Goal: Information Seeking & Learning: Learn about a topic

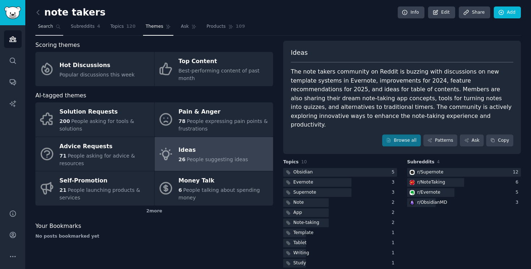
click at [53, 27] on link "Search" at bounding box center [49, 28] width 28 height 15
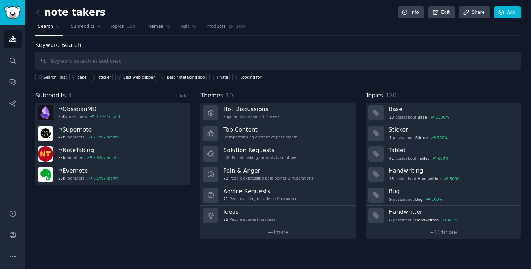
click at [79, 62] on input "text" at bounding box center [277, 61] width 485 height 18
type input "spiritual guide"
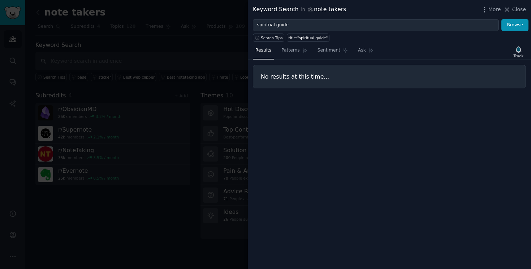
click at [150, 45] on div at bounding box center [265, 134] width 531 height 269
